Goal: Task Accomplishment & Management: Manage account settings

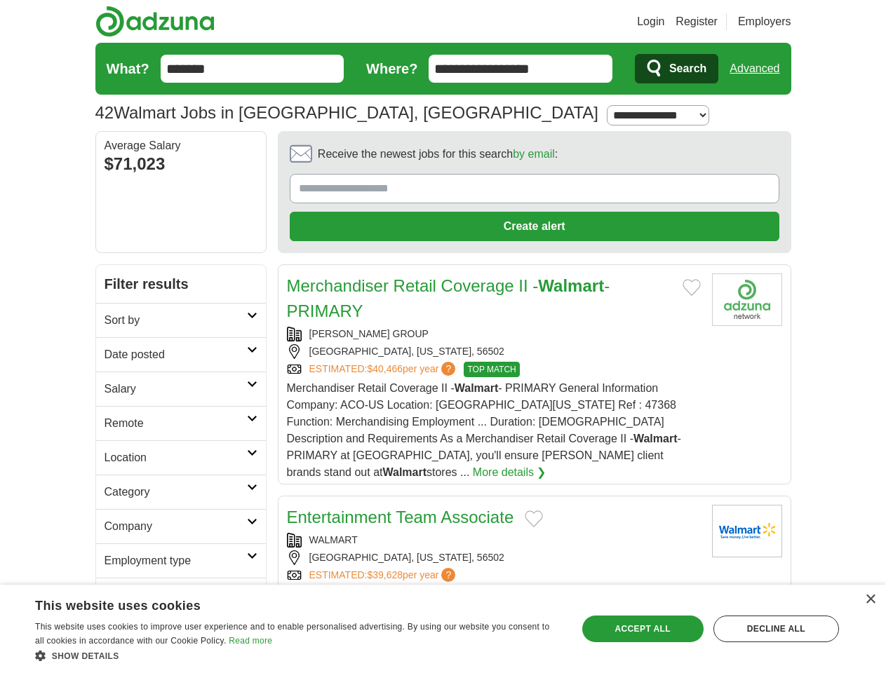
click at [664, 22] on link "Login" at bounding box center [650, 21] width 27 height 17
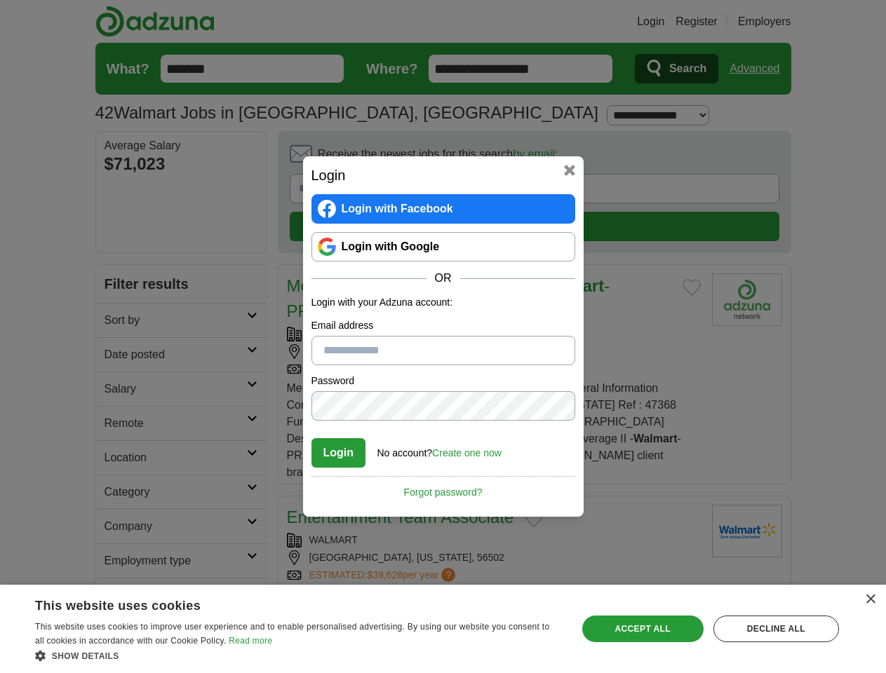
click at [781, 22] on div "Login Login with Facebook Login with Google OR Login with your Adzuna account: …" at bounding box center [443, 336] width 886 height 673
click at [760, 69] on div "Login Login with Facebook Login with Google OR Login with your Adzuna account: …" at bounding box center [443, 336] width 886 height 673
click at [495, 158] on div "Login Login with Facebook Login with Google OR Login with your Adzuna account: …" at bounding box center [443, 336] width 281 height 361
click at [820, 159] on div "Login Login with Facebook Login with Google OR Login with your Adzuna account: …" at bounding box center [443, 336] width 886 height 673
click at [118, 253] on div "Login Login with Facebook Login with Google OR Login with your Adzuna account: …" at bounding box center [443, 336] width 886 height 673
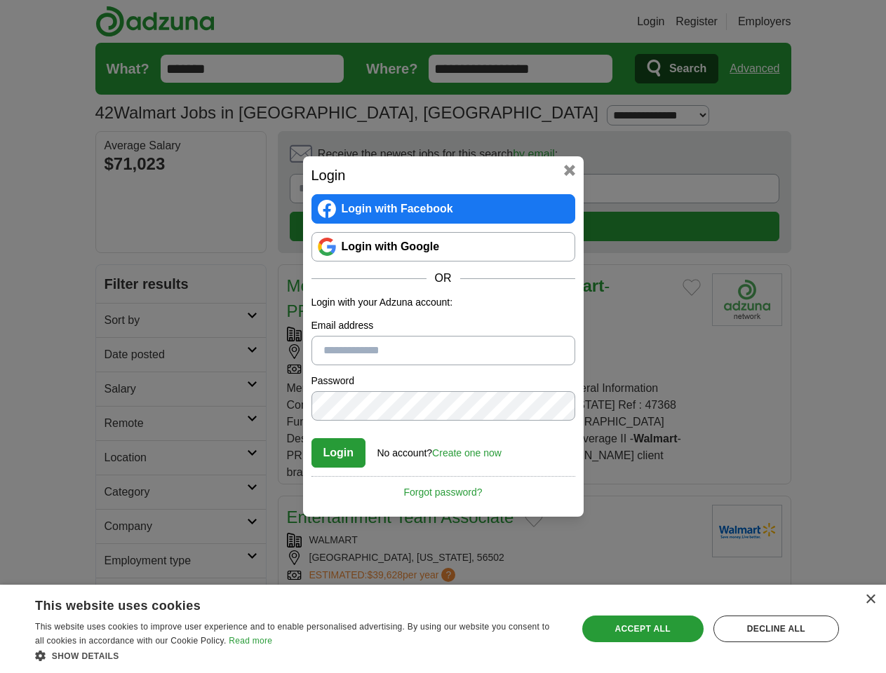
click at [118, 287] on div "Login Login with Facebook Login with Google OR Login with your Adzuna account: …" at bounding box center [443, 336] width 886 height 673
click at [118, 321] on div "Login Login with Facebook Login with Google OR Login with your Adzuna account: …" at bounding box center [443, 336] width 886 height 673
click at [118, 356] on div "Login Login with Facebook Login with Google OR Login with your Adzuna account: …" at bounding box center [443, 336] width 886 height 673
click at [118, 390] on div "Login Login with Facebook Login with Google OR Login with your Adzuna account: …" at bounding box center [443, 336] width 886 height 673
